Goal: Task Accomplishment & Management: Use online tool/utility

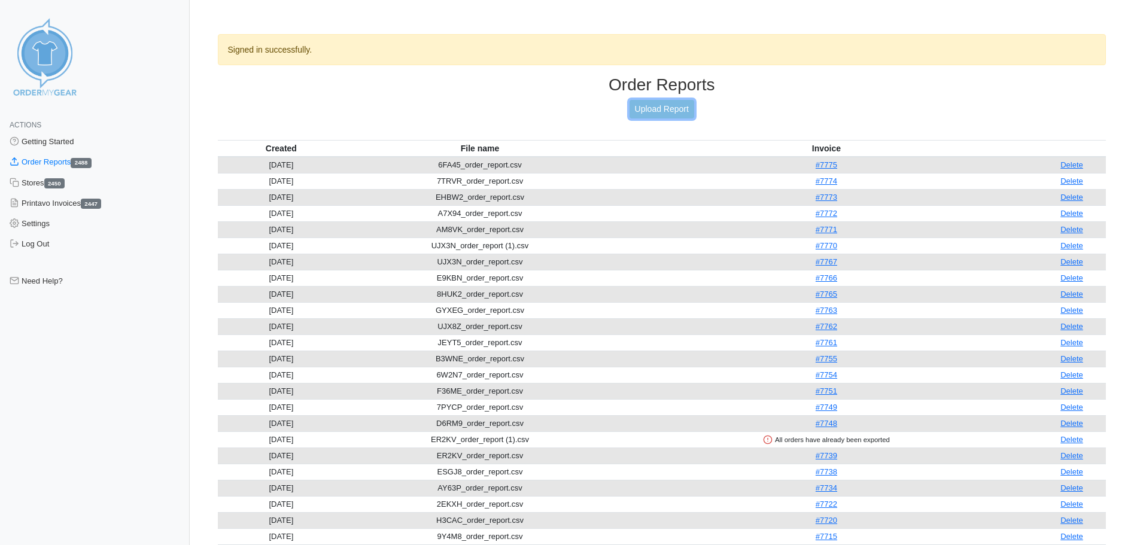
click at [644, 111] on link "Upload Report" at bounding box center [662, 109] width 65 height 19
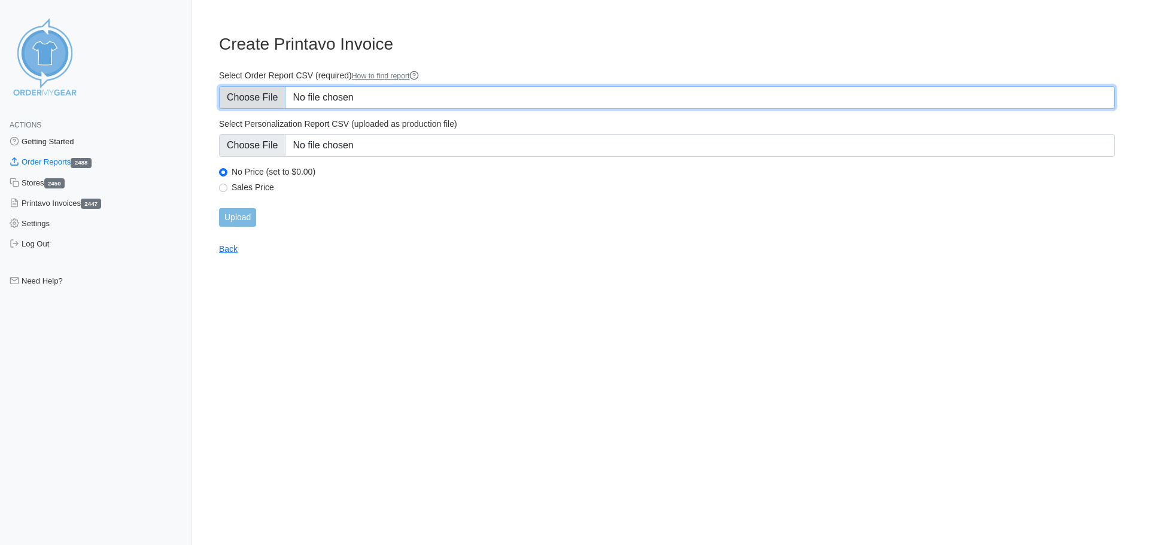
click at [265, 99] on input "Select Order Report CSV (required) How to find report" at bounding box center [667, 97] width 896 height 23
type input "C:\fakepath\H2YCW_order_report.csv"
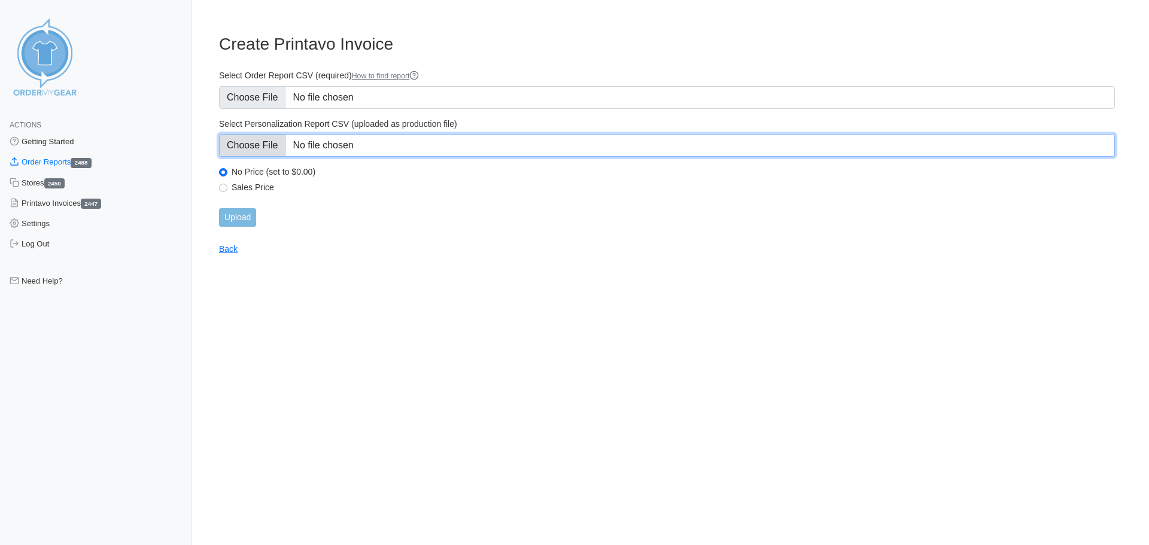
click at [266, 147] on input "Select Personalization Report CSV (uploaded as production file)" at bounding box center [667, 145] width 896 height 23
type input "C:\fakepath\H2YCW_personalization_report.csv"
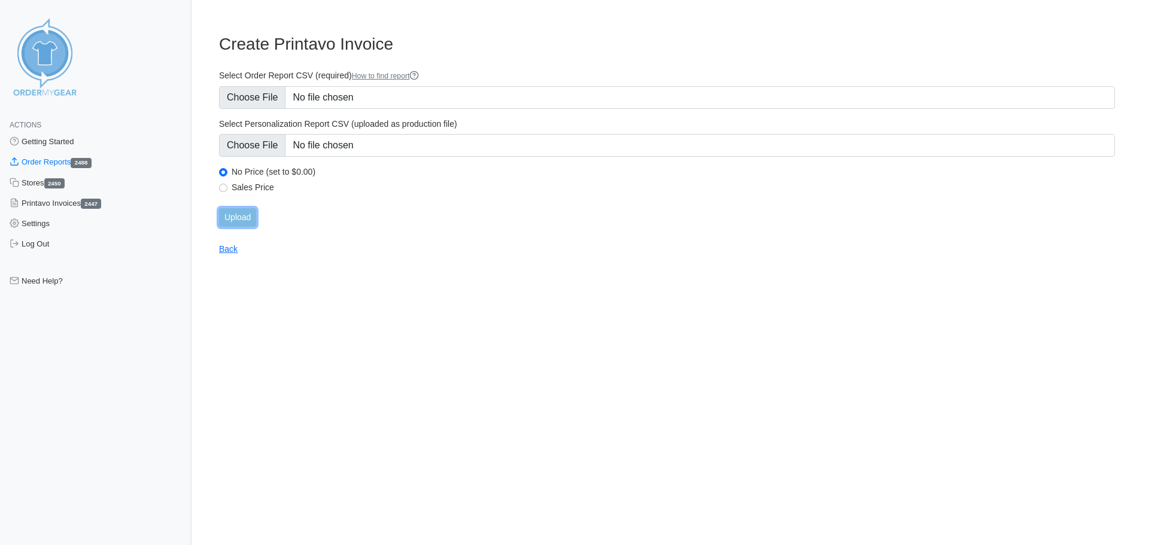
click at [233, 219] on input "Upload" at bounding box center [237, 217] width 37 height 19
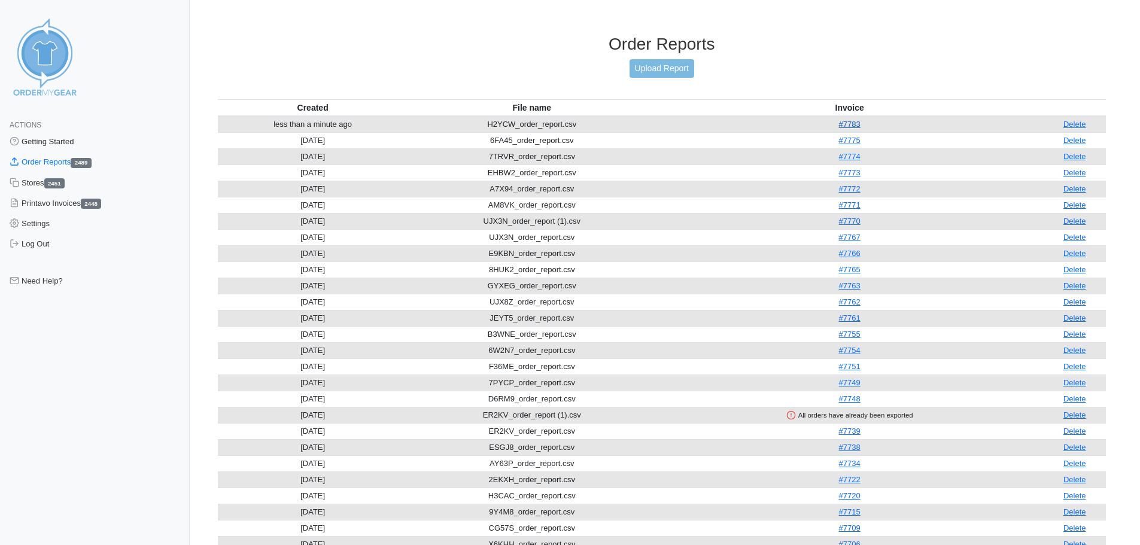
click at [854, 124] on link "#7783" at bounding box center [850, 124] width 22 height 9
